Goal: Use online tool/utility: Use online tool/utility

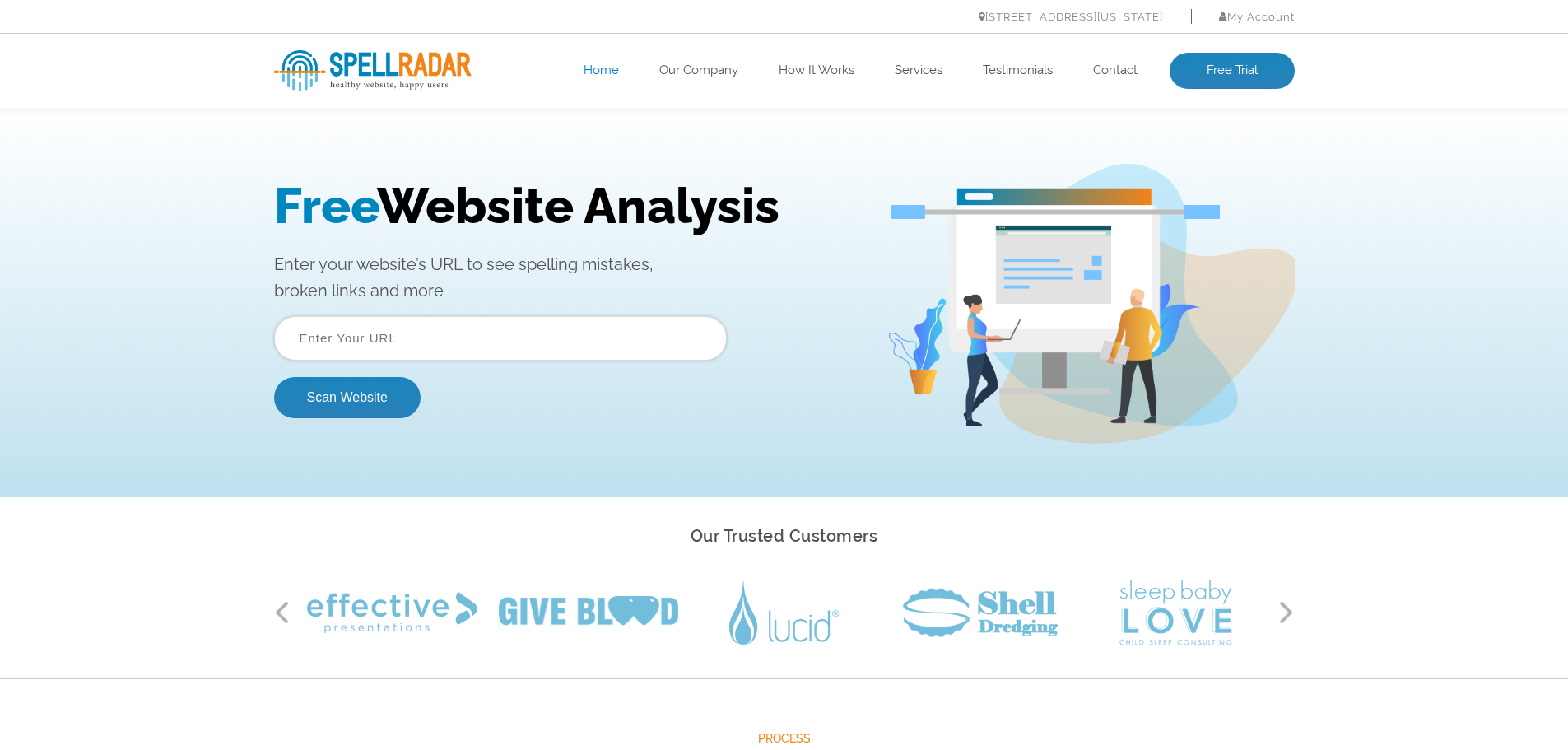
click at [597, 328] on input "text" at bounding box center [501, 338] width 452 height 44
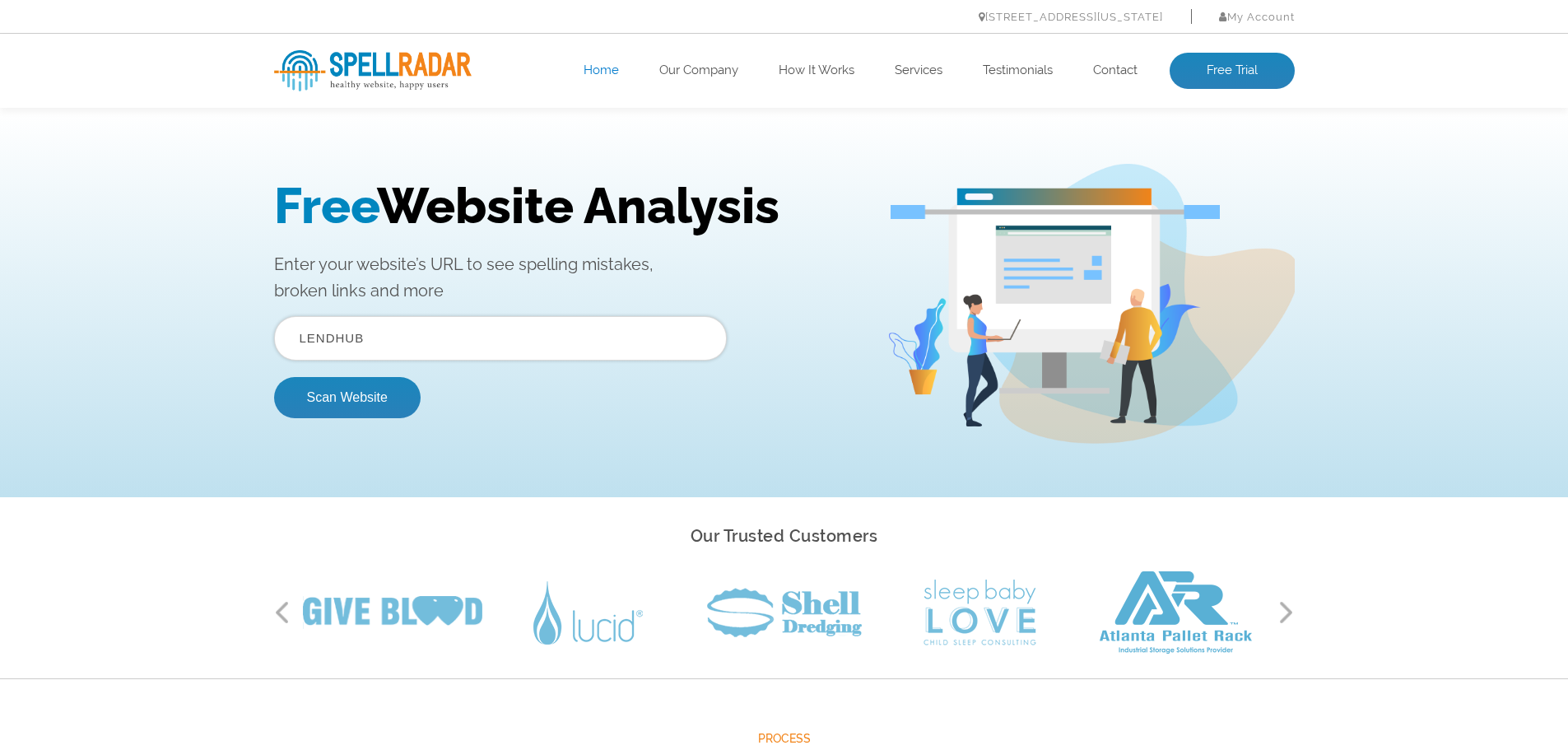
type input "[DOMAIN_NAME]"
click at [384, 402] on button "Scan Website" at bounding box center [348, 397] width 147 height 42
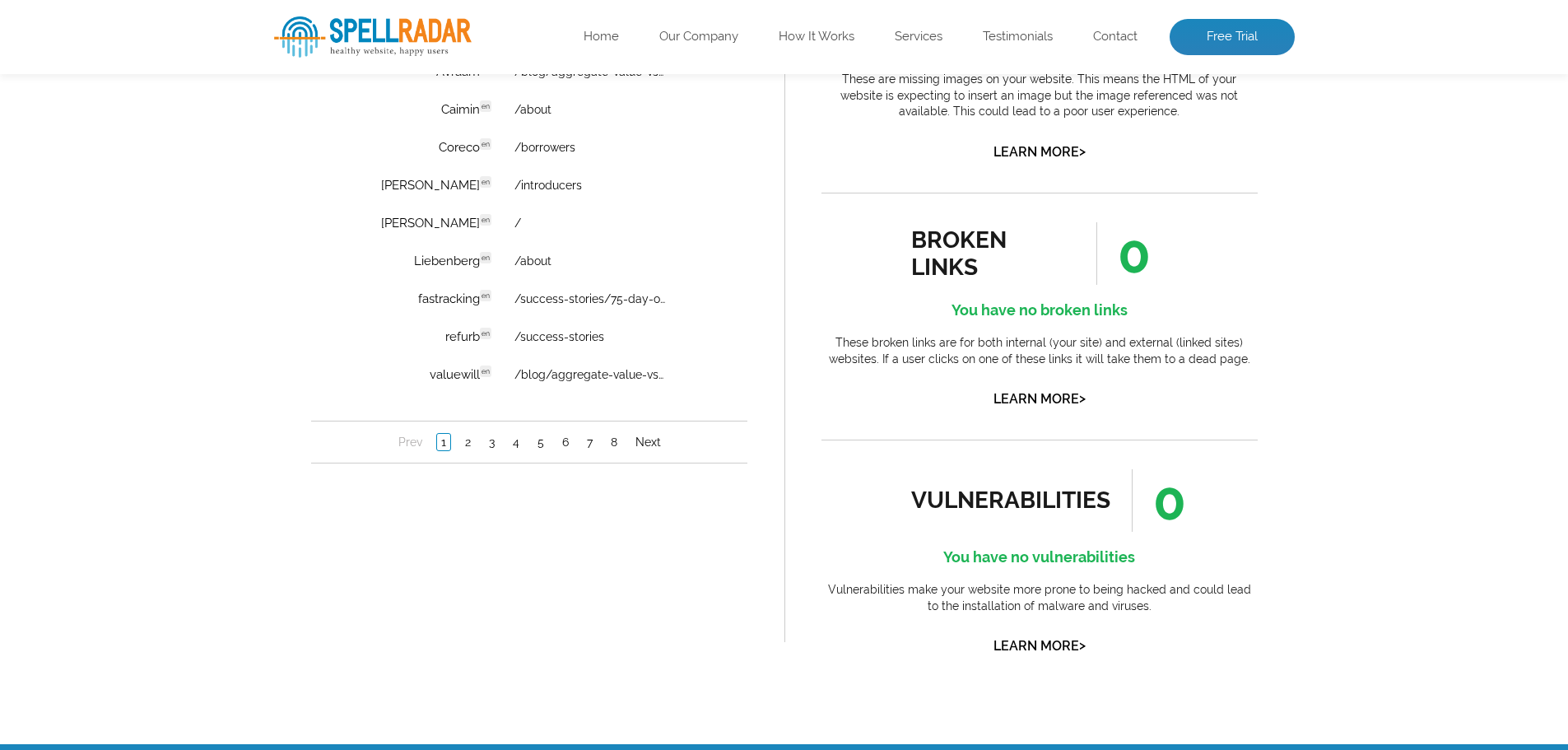
scroll to position [1317, 0]
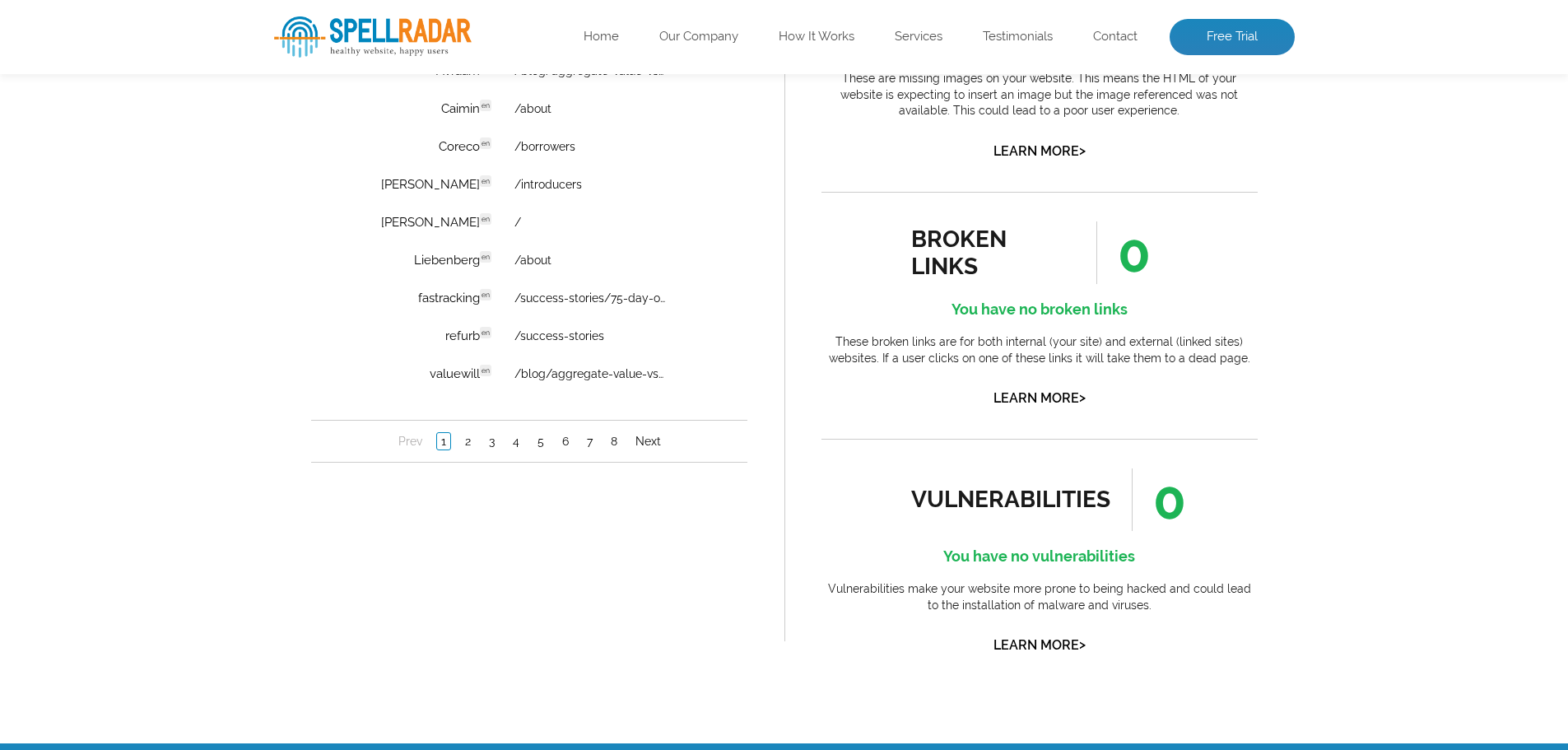
click at [457, 447] on li "2" at bounding box center [467, 442] width 24 height 16
click at [464, 445] on link "2" at bounding box center [467, 442] width 14 height 16
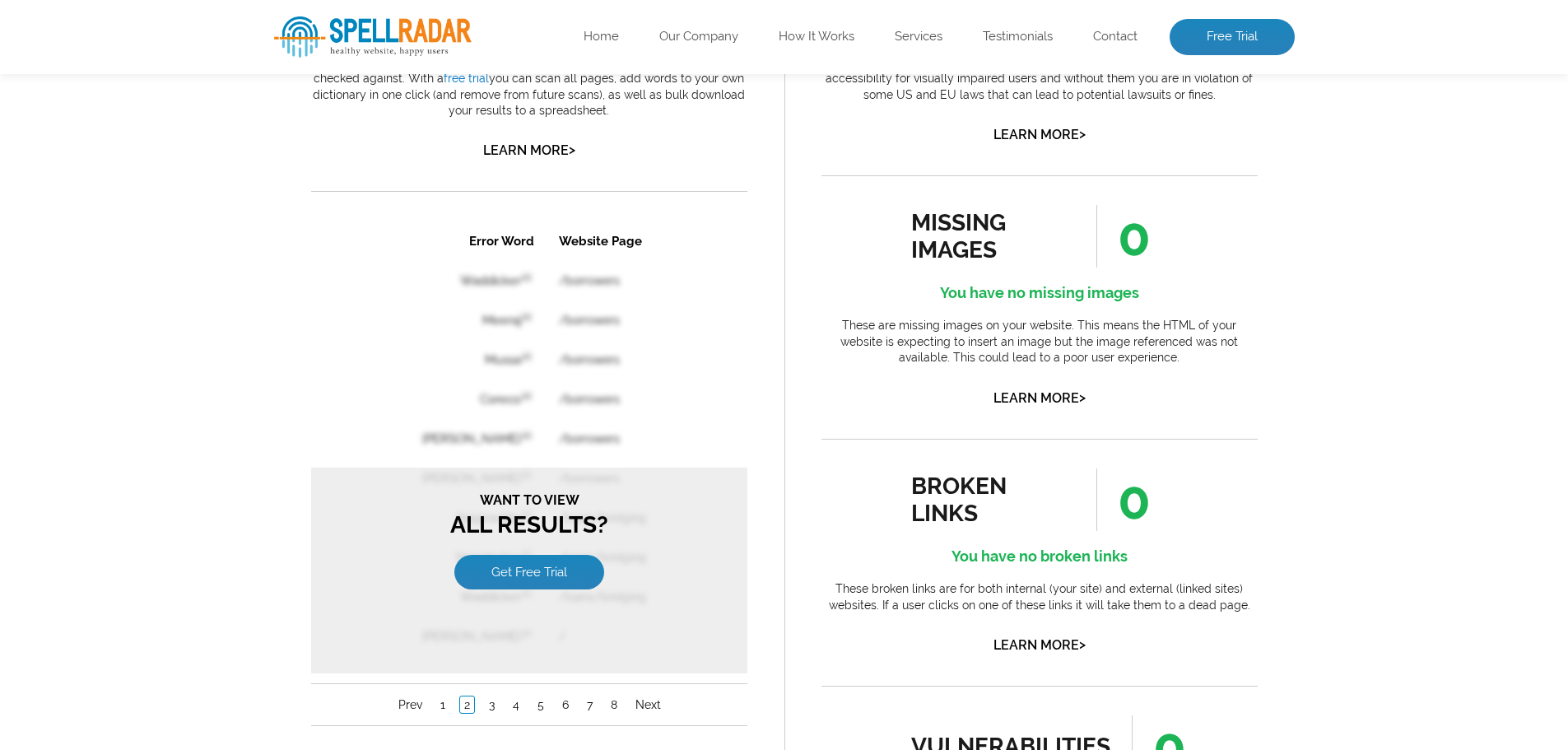
scroll to position [740, 0]
